Goal: Task Accomplishment & Management: Manage account settings

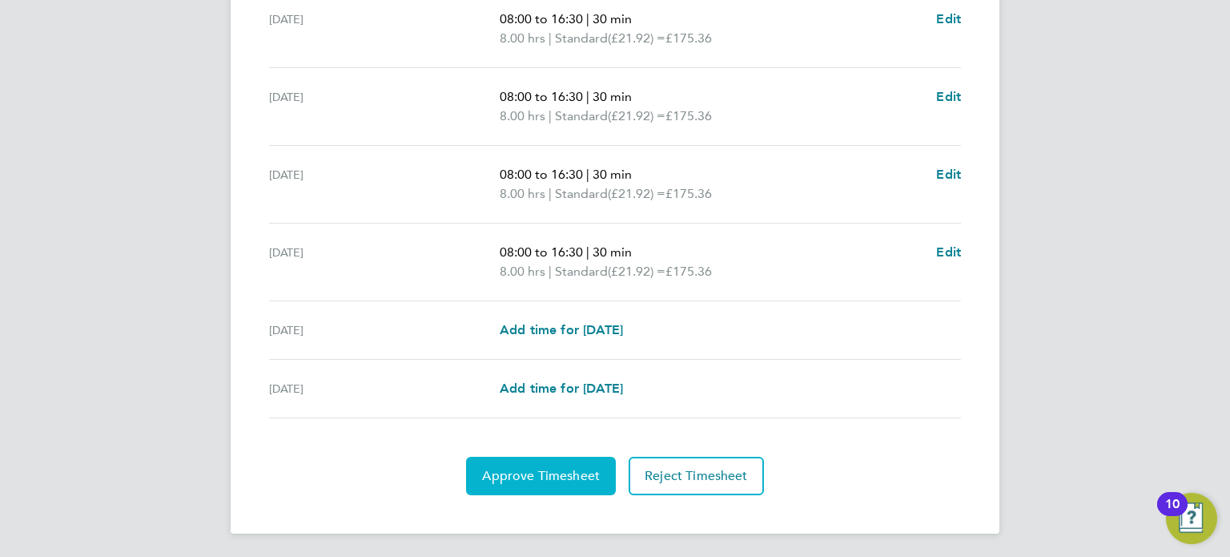
click at [541, 473] on span "Approve Timesheet" at bounding box center [541, 476] width 118 height 16
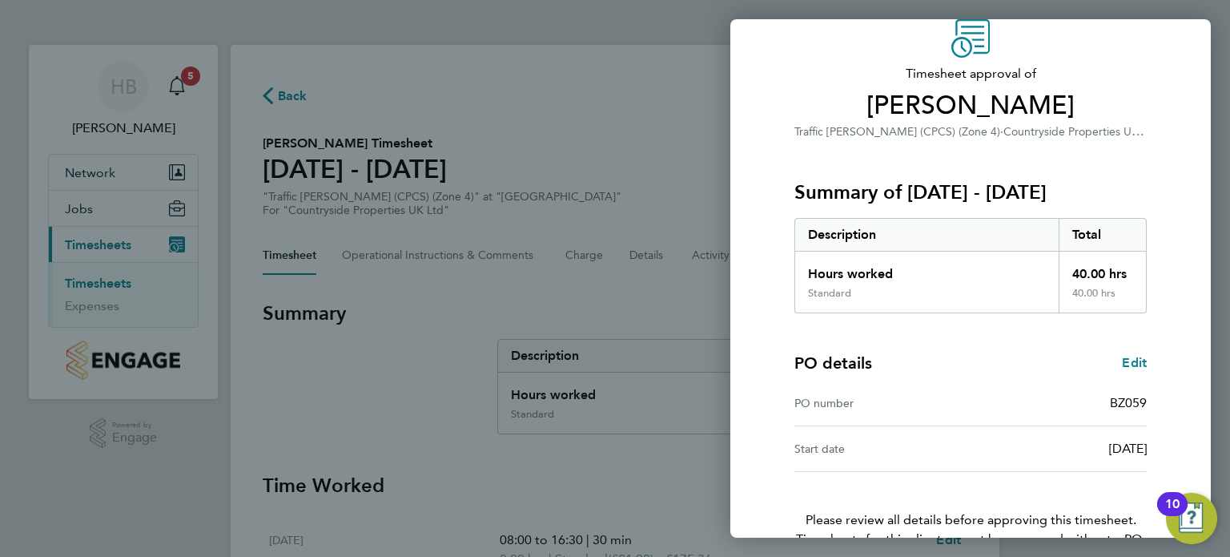
scroll to position [163, 0]
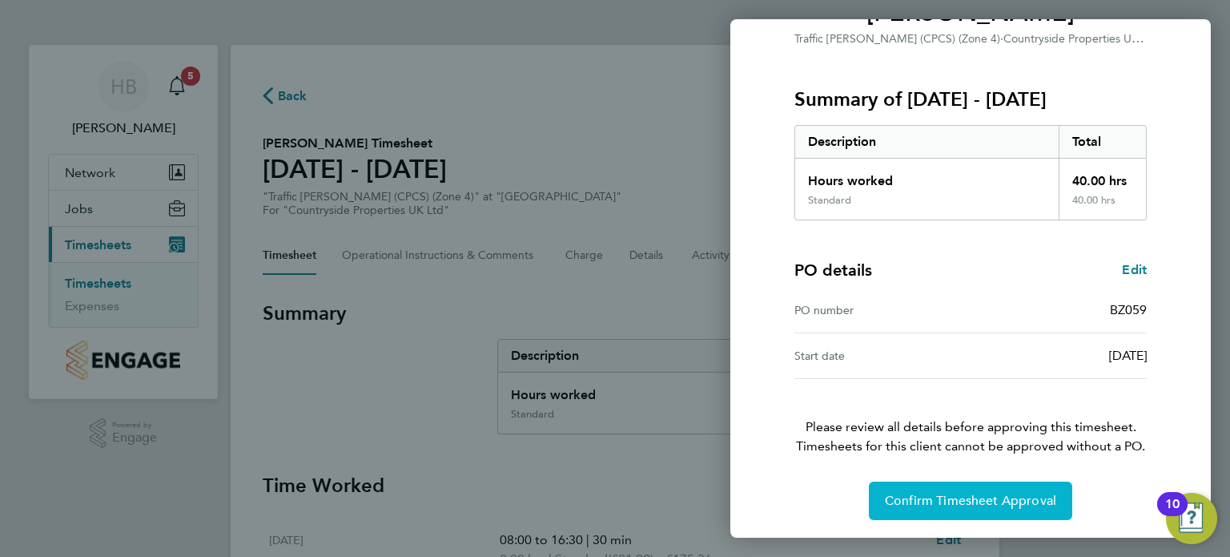
click at [978, 496] on span "Confirm Timesheet Approval" at bounding box center [970, 501] width 171 height 16
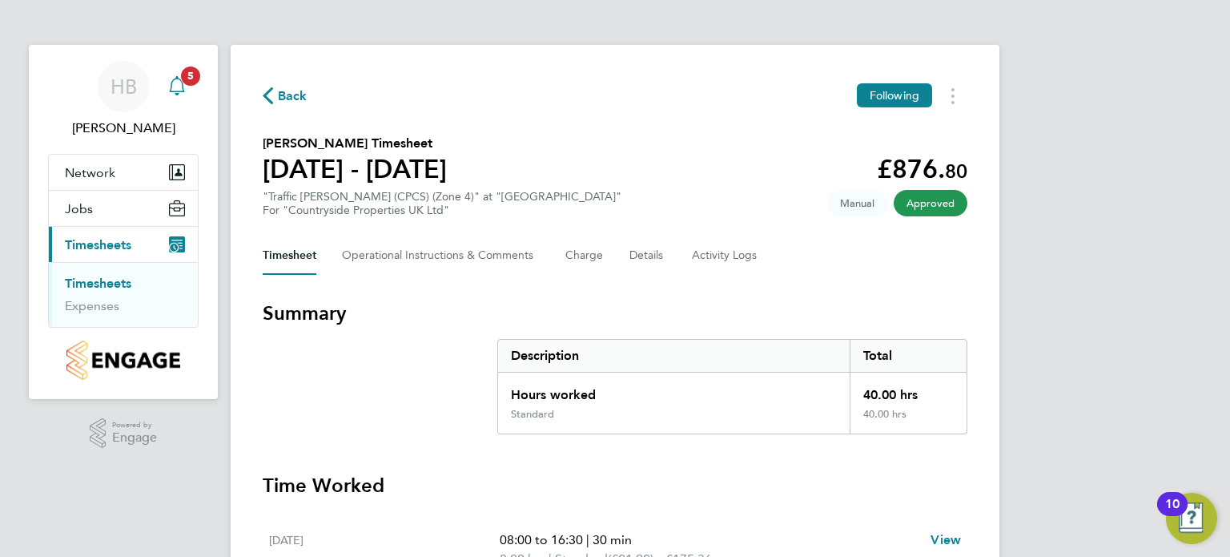
click at [191, 82] on span "5" at bounding box center [190, 75] width 19 height 19
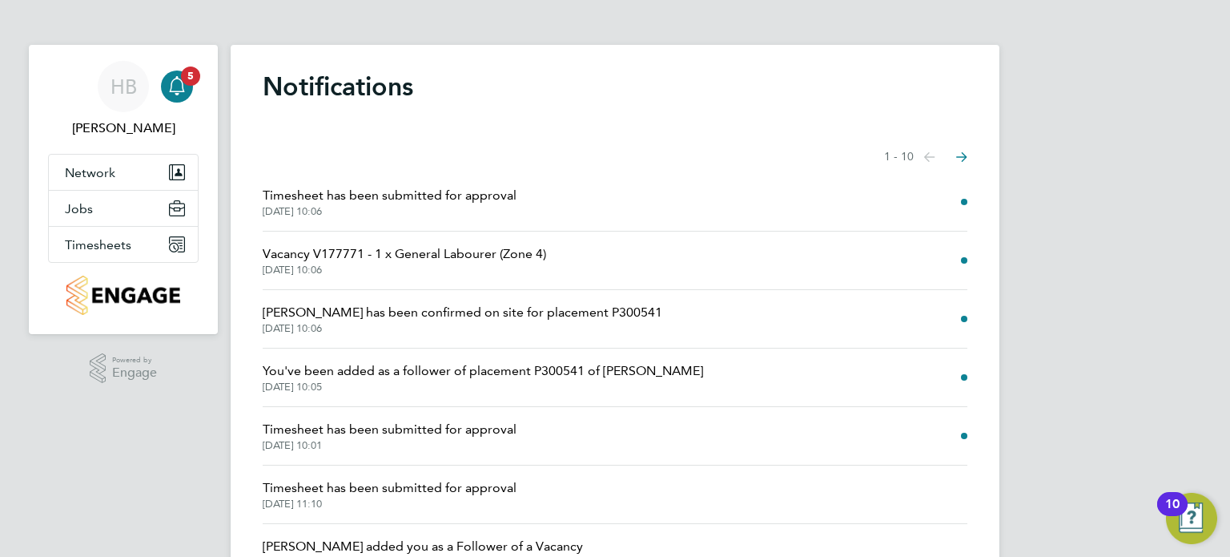
click at [509, 244] on span "Vacancy V177771 - 1 x General Labourer (Zone 4)" at bounding box center [405, 253] width 284 height 19
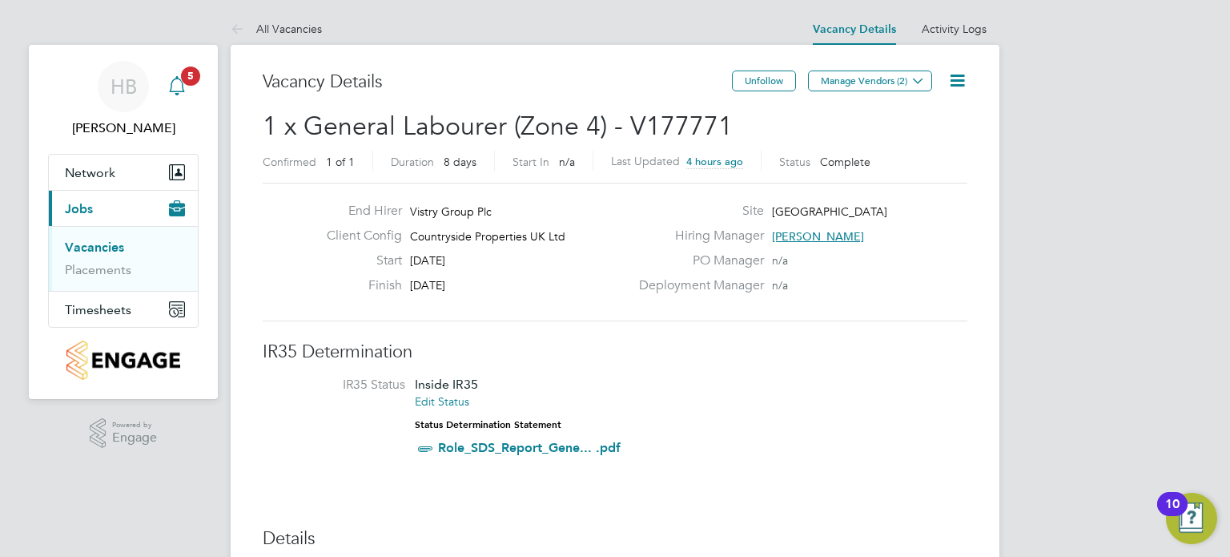
click at [176, 91] on icon "Main navigation" at bounding box center [176, 84] width 15 height 16
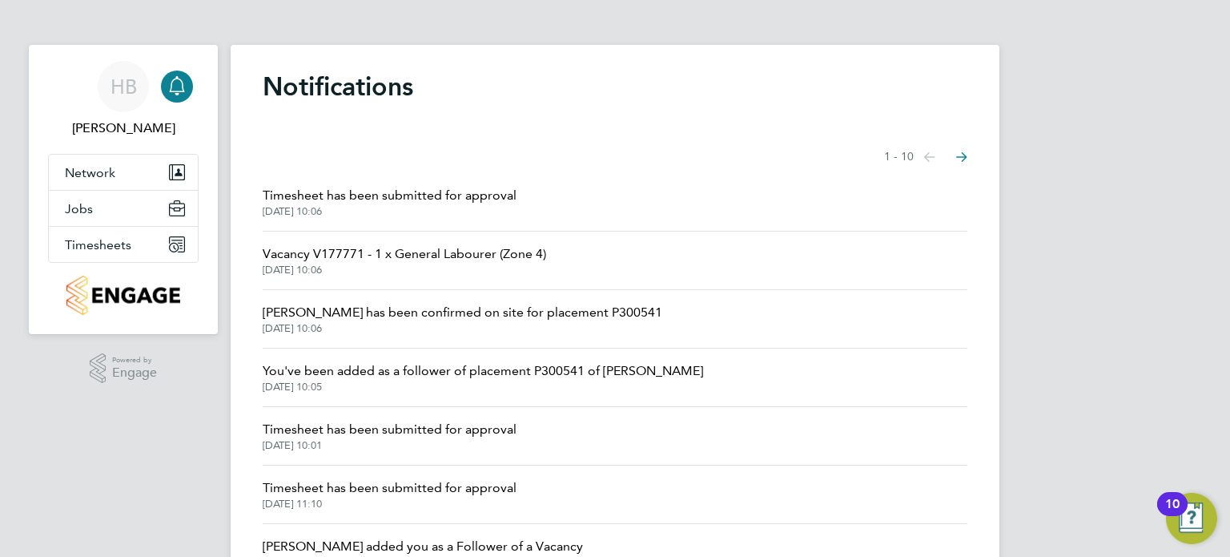
click at [383, 193] on span "Timesheet has been submitted for approval" at bounding box center [390, 195] width 254 height 19
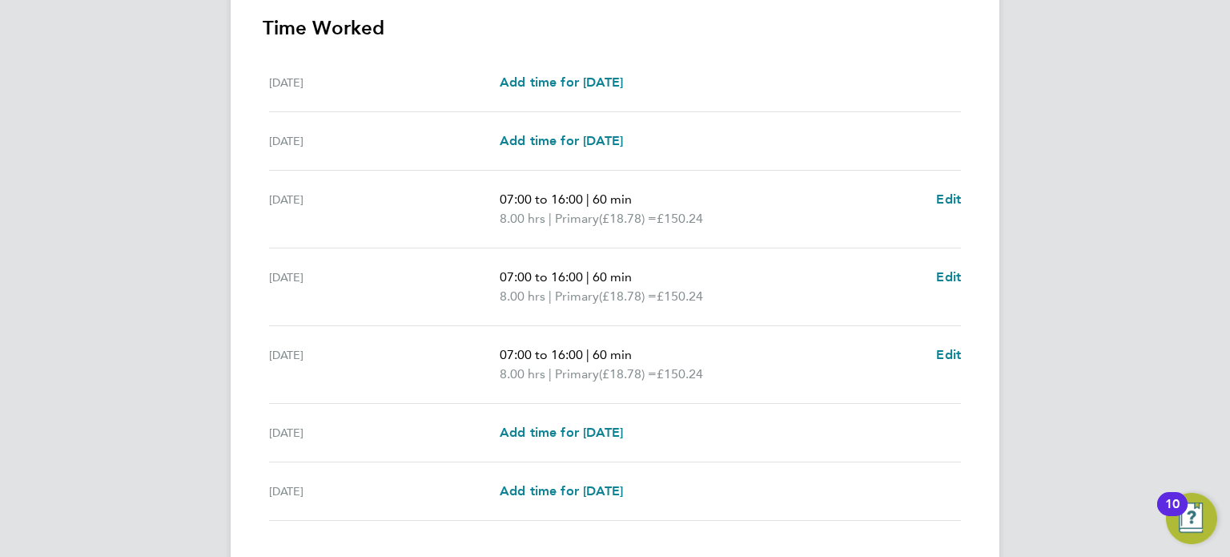
scroll to position [546, 0]
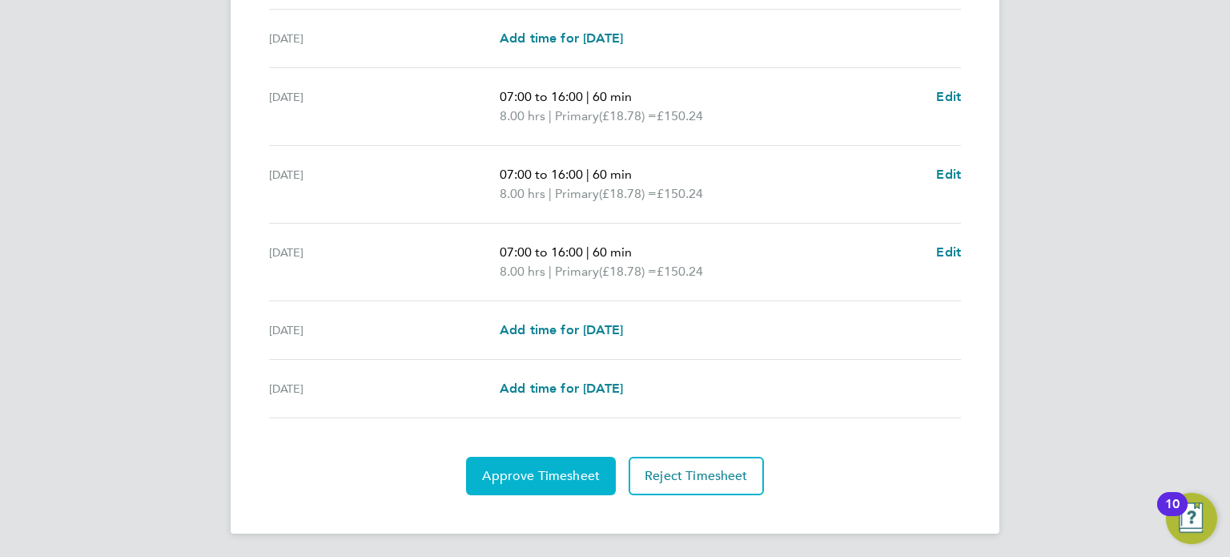
click at [567, 470] on span "Approve Timesheet" at bounding box center [541, 476] width 118 height 16
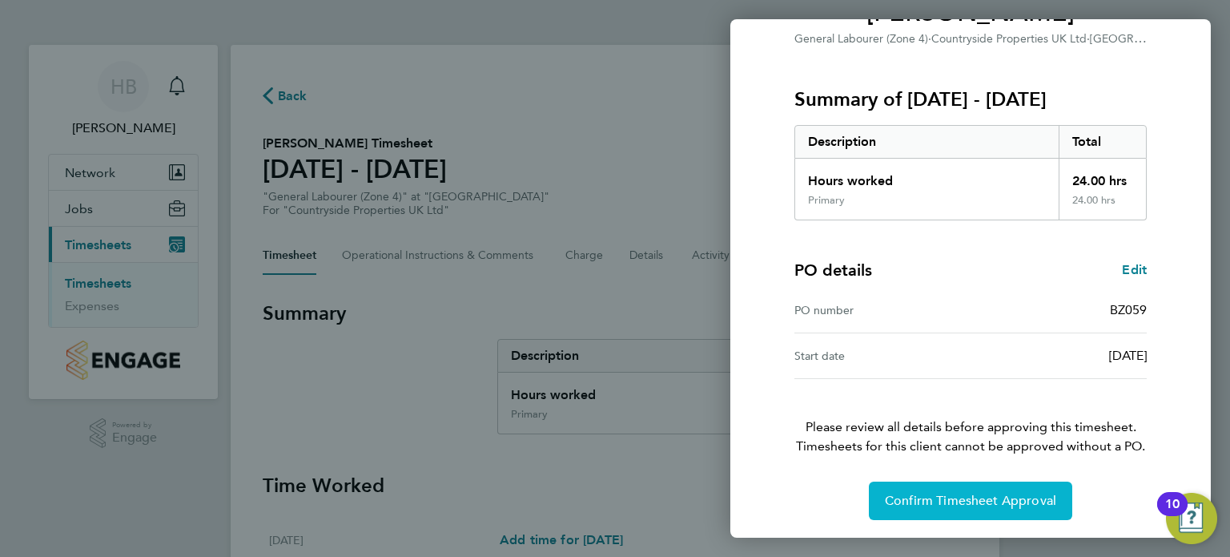
click at [989, 513] on button "Confirm Timesheet Approval" at bounding box center [970, 500] width 203 height 38
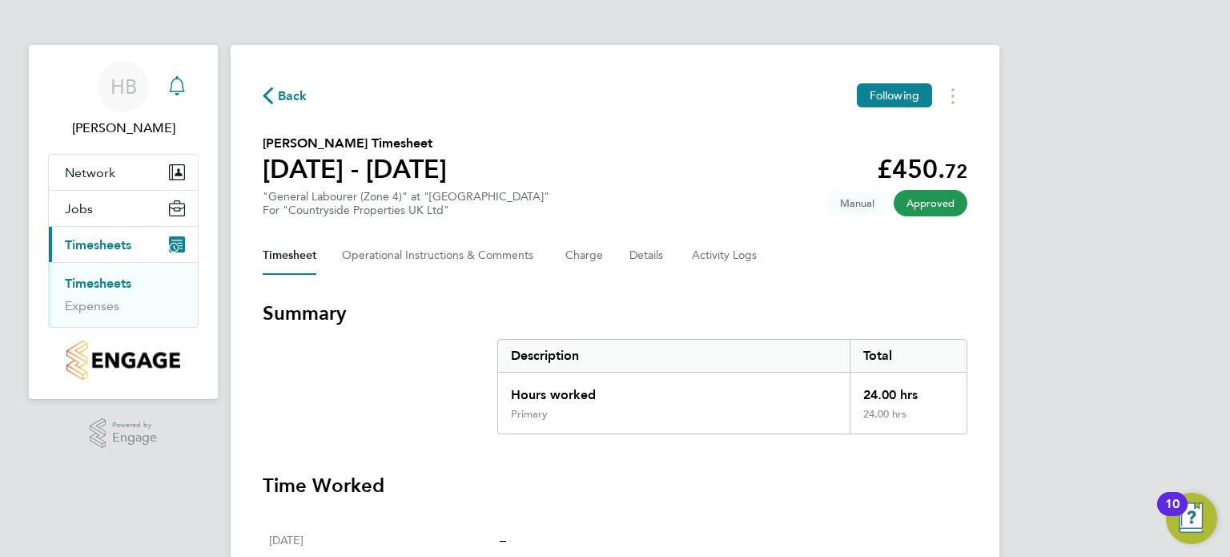
click at [183, 103] on link "Notifications" at bounding box center [177, 86] width 32 height 51
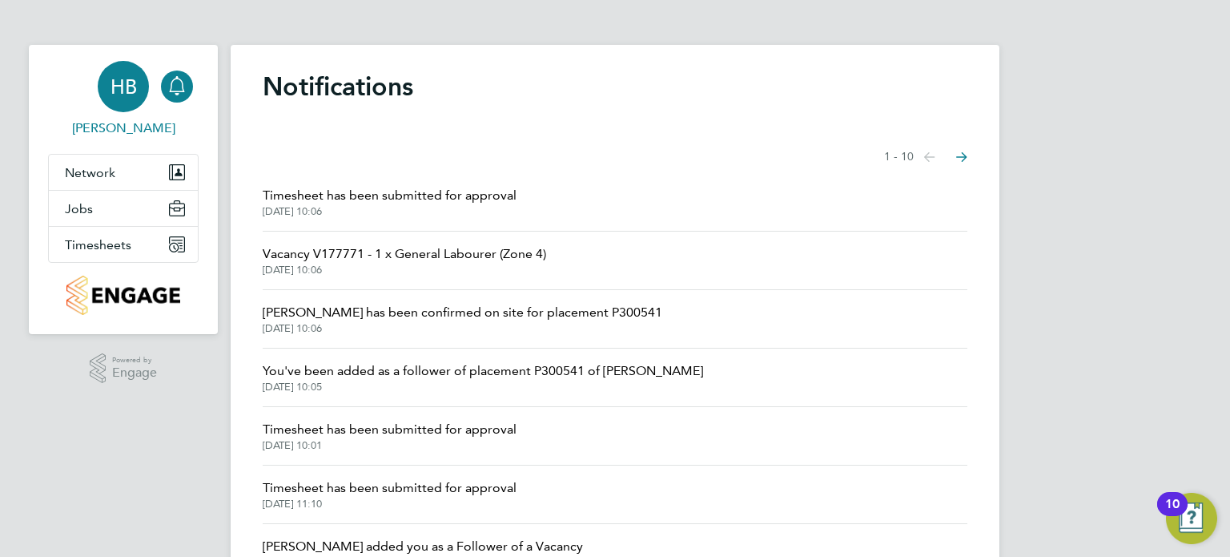
click at [123, 118] on link "HB [PERSON_NAME]" at bounding box center [123, 99] width 151 height 77
